Goal: Information Seeking & Learning: Learn about a topic

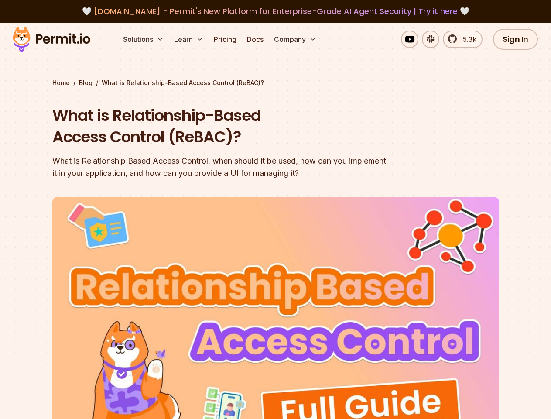
click at [275, 210] on img at bounding box center [275, 322] width 447 height 251
click at [144, 39] on button "Solutions" at bounding box center [144, 39] width 48 height 17
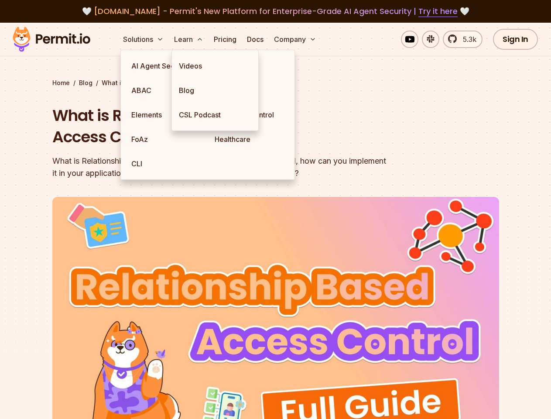
click at [189, 39] on button "Learn" at bounding box center [189, 39] width 36 height 17
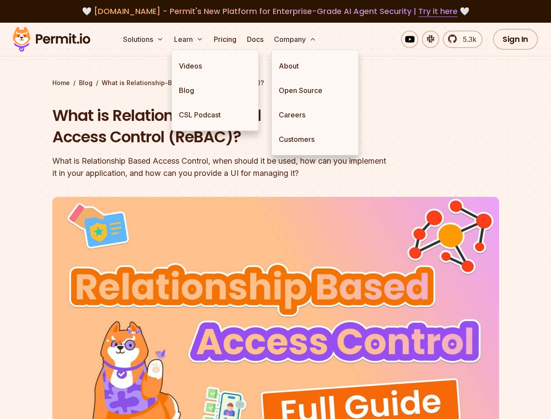
click at [296, 39] on button "Company" at bounding box center [295, 39] width 49 height 17
